Goal: Task Accomplishment & Management: Complete application form

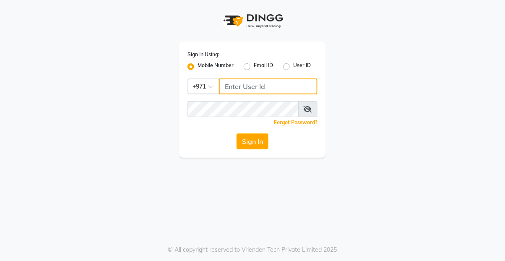
click at [262, 83] on input "Username" at bounding box center [268, 86] width 99 height 16
click at [250, 82] on input "Username" at bounding box center [268, 86] width 99 height 16
type input "524313703"
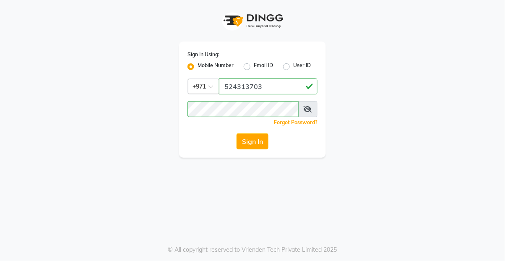
click at [308, 111] on icon at bounding box center [308, 109] width 8 height 7
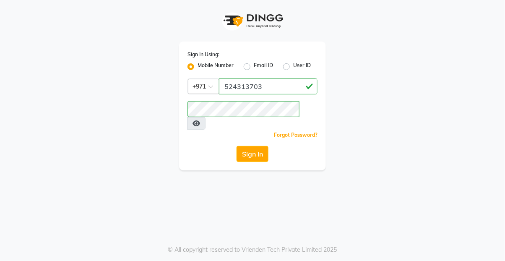
click at [267, 146] on button "Sign In" at bounding box center [253, 154] width 32 height 16
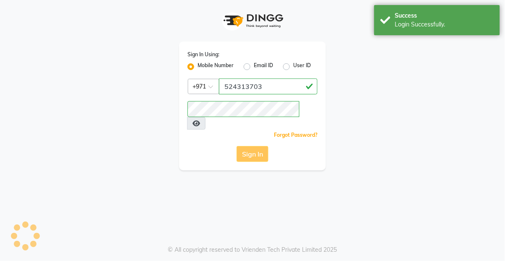
click at [256, 146] on div "Sign In" at bounding box center [253, 154] width 130 height 16
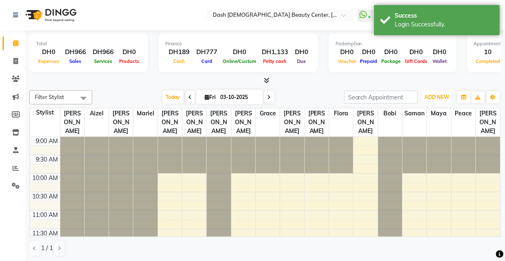
click at [437, 98] on span "ADD NEW" at bounding box center [437, 97] width 25 height 6
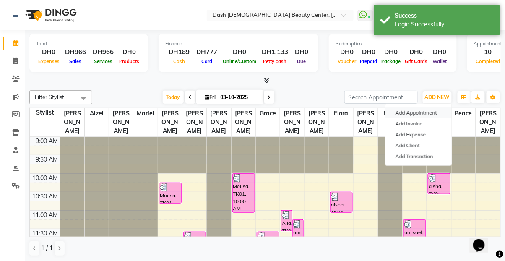
click at [417, 116] on button "Add Appointment" at bounding box center [419, 112] width 66 height 11
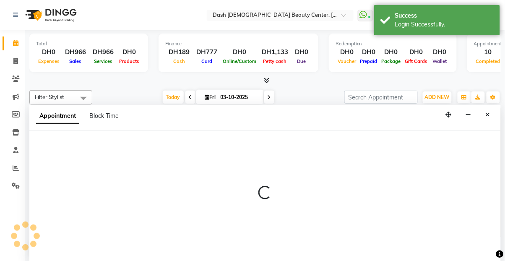
select select "tentative"
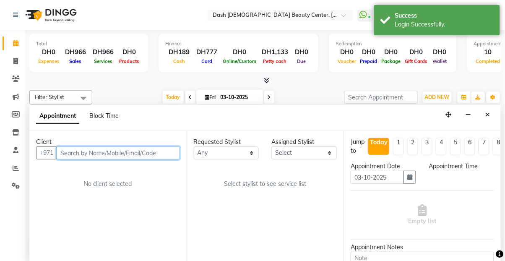
select select "600"
click at [116, 146] on input "text" at bounding box center [118, 152] width 123 height 13
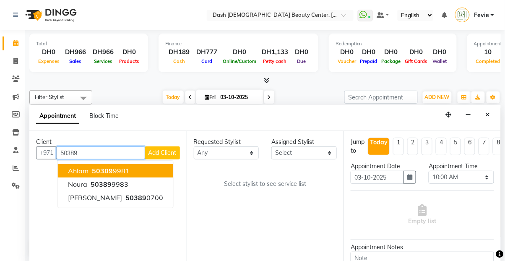
click at [126, 194] on span "50389" at bounding box center [136, 198] width 21 height 8
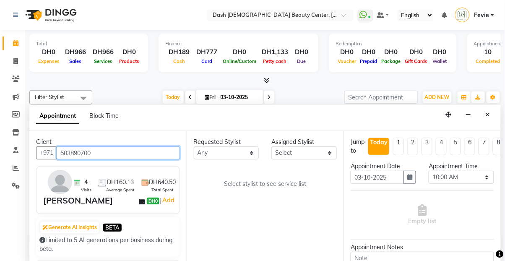
type input "503890700"
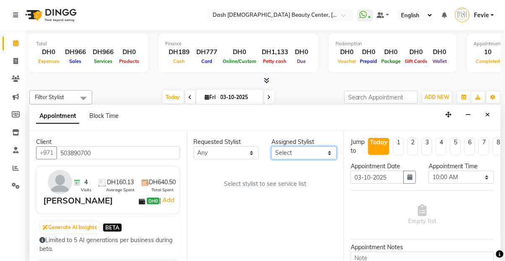
click at [302, 146] on select "Select [PERSON_NAME] [PERSON_NAME] [PERSON_NAME] [PERSON_NAME] [PERSON_NAME] [P…" at bounding box center [304, 152] width 65 height 13
select select "81106"
click at [272, 146] on select "Select [PERSON_NAME] [PERSON_NAME] [PERSON_NAME] [PERSON_NAME] [PERSON_NAME] [P…" at bounding box center [304, 152] width 65 height 13
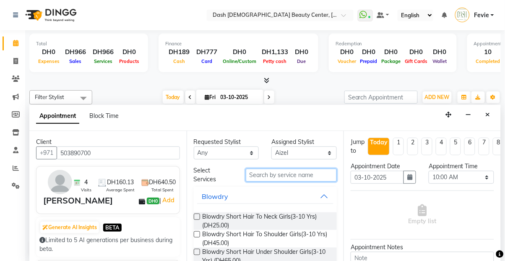
click at [290, 169] on input "text" at bounding box center [292, 175] width 92 height 13
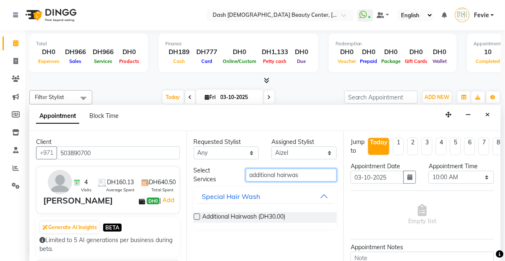
type input "additional hairwas"
click at [197, 214] on label at bounding box center [197, 217] width 6 height 6
click at [197, 215] on input "checkbox" at bounding box center [196, 217] width 5 height 5
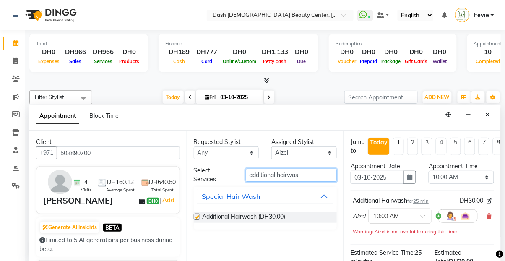
click at [309, 169] on input "additional hairwas" at bounding box center [292, 175] width 92 height 13
checkbox input "false"
type input "a"
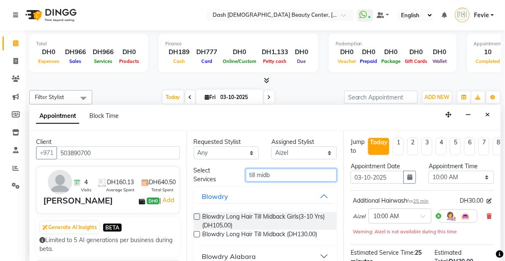
type input "till midb"
click at [196, 231] on label at bounding box center [197, 234] width 6 height 6
click at [196, 233] on input "checkbox" at bounding box center [196, 235] width 5 height 5
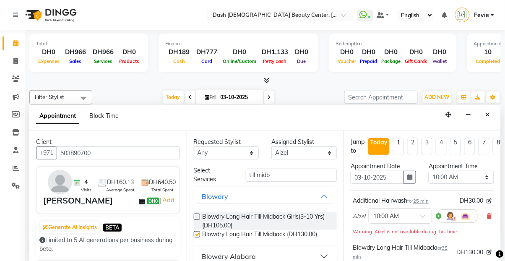
checkbox input "false"
click at [462, 171] on select "Select 10:00 AM 10:15 AM 10:30 AM 10:45 AM 11:00 AM 11:15 AM 11:30 AM 11:45 AM …" at bounding box center [461, 177] width 65 height 13
select select "810"
click at [429, 171] on select "Select 10:00 AM 10:15 AM 10:30 AM 10:45 AM 11:00 AM 11:15 AM 11:30 AM 11:45 AM …" at bounding box center [461, 177] width 65 height 13
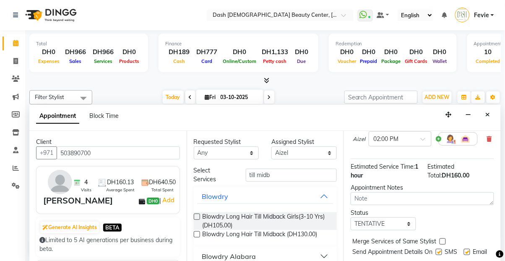
scroll to position [137, 0]
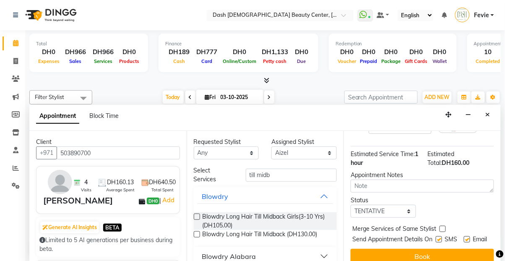
click at [443, 226] on label at bounding box center [443, 229] width 6 height 6
click at [443, 227] on input "checkbox" at bounding box center [442, 229] width 5 height 5
checkbox input "true"
click at [436, 236] on label at bounding box center [439, 239] width 6 height 6
click at [436, 238] on input "checkbox" at bounding box center [438, 240] width 5 height 5
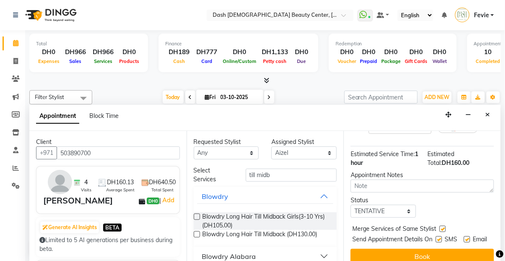
checkbox input "false"
click at [466, 236] on label at bounding box center [467, 239] width 6 height 6
click at [466, 238] on input "checkbox" at bounding box center [466, 240] width 5 height 5
checkbox input "false"
click at [390, 205] on select "Select TENTATIVE CONFIRM CHECK-IN UPCOMING" at bounding box center [383, 211] width 65 height 13
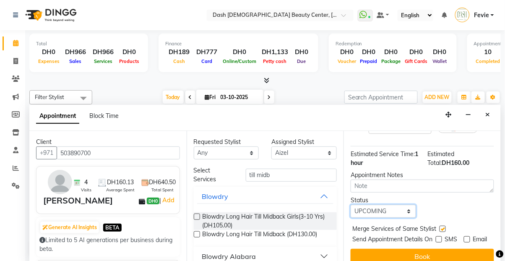
click at [351, 205] on select "Select TENTATIVE CONFIRM CHECK-IN UPCOMING" at bounding box center [383, 211] width 65 height 13
click at [393, 205] on select "Select TENTATIVE CONFIRM CHECK-IN UPCOMING" at bounding box center [383, 211] width 65 height 13
select select "check-in"
click at [351, 205] on select "Select TENTATIVE CONFIRM CHECK-IN UPCOMING" at bounding box center [383, 211] width 65 height 13
click at [430, 254] on button "Book" at bounding box center [423, 256] width 144 height 15
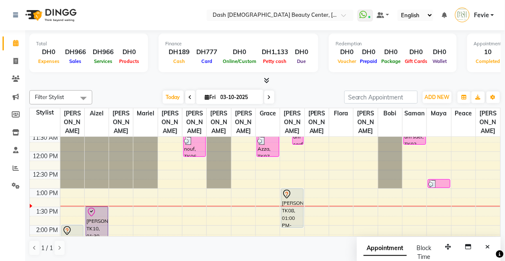
scroll to position [97, 0]
